Goal: Check status: Check status

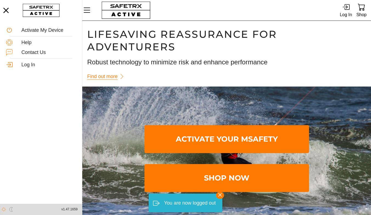
click at [347, 13] on div "Log In" at bounding box center [346, 14] width 12 height 7
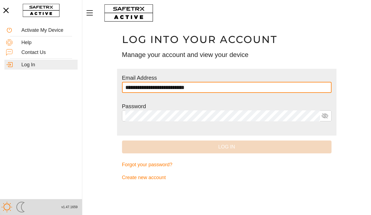
type input "**********"
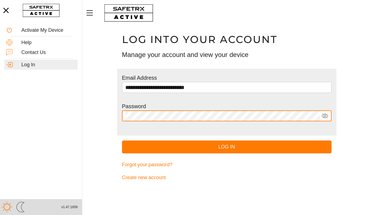
click at [122, 141] on button "Log In" at bounding box center [227, 147] width 210 height 13
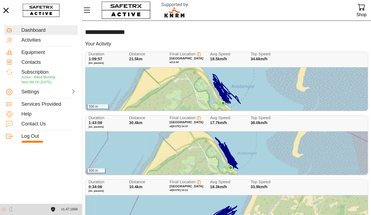
click at [197, 162] on div "500 m" at bounding box center [227, 153] width 282 height 43
click at [182, 81] on div "500 m" at bounding box center [227, 89] width 282 height 43
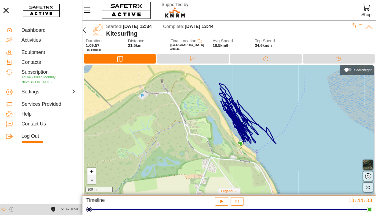
click at [90, 182] on link "-" at bounding box center [91, 180] width 8 height 8
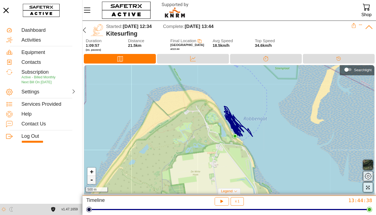
click at [90, 182] on link "-" at bounding box center [91, 180] width 8 height 8
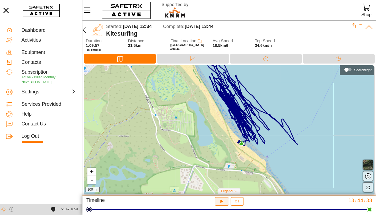
click at [223, 204] on icon "button" at bounding box center [222, 202] width 6 height 6
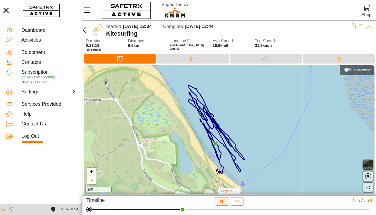
click at [225, 201] on button "button" at bounding box center [221, 202] width 15 height 9
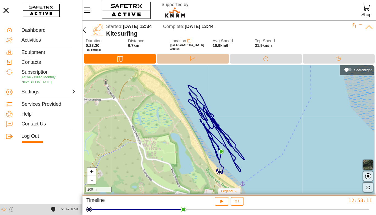
click at [191, 56] on icon at bounding box center [192, 58] width 5 height 5
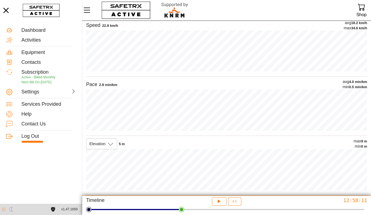
scroll to position [48, 0]
